Goal: Information Seeking & Learning: Learn about a topic

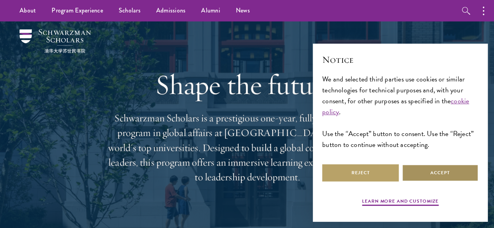
click at [419, 176] on button "Accept" at bounding box center [440, 173] width 76 height 18
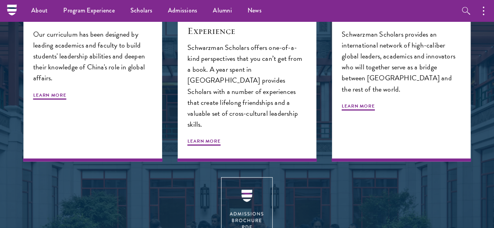
scroll to position [857, 0]
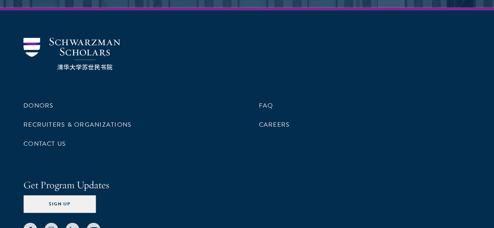
scroll to position [3861, 0]
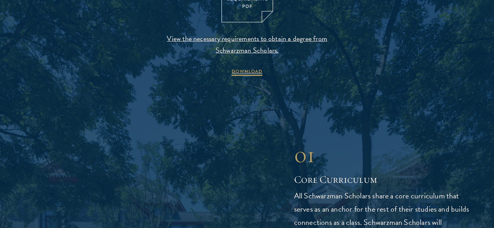
scroll to position [891, 0]
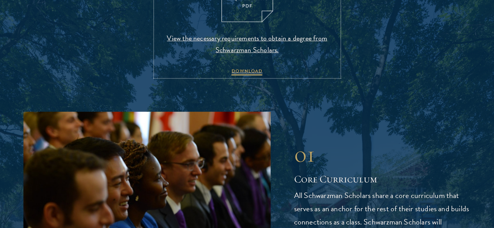
click at [244, 56] on span "View the necessary requirements to obtain a degree from Schwarzman Scholars." at bounding box center [246, 43] width 183 height 23
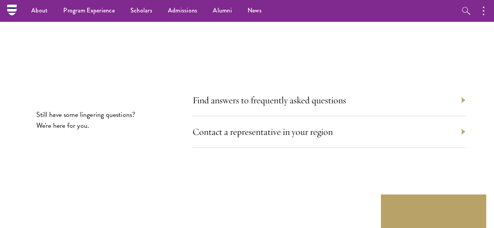
scroll to position [4288, 0]
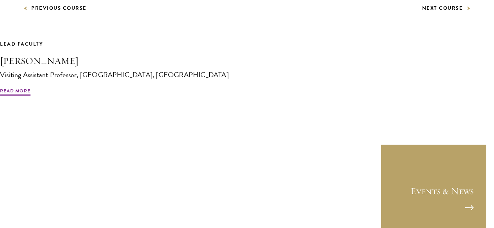
scroll to position [566, 0]
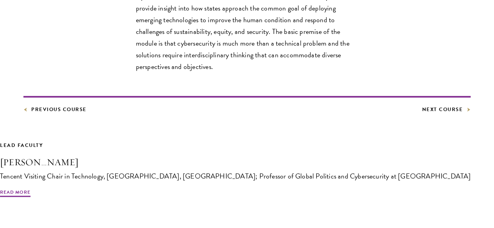
scroll to position [370, 0]
